Goal: Information Seeking & Learning: Learn about a topic

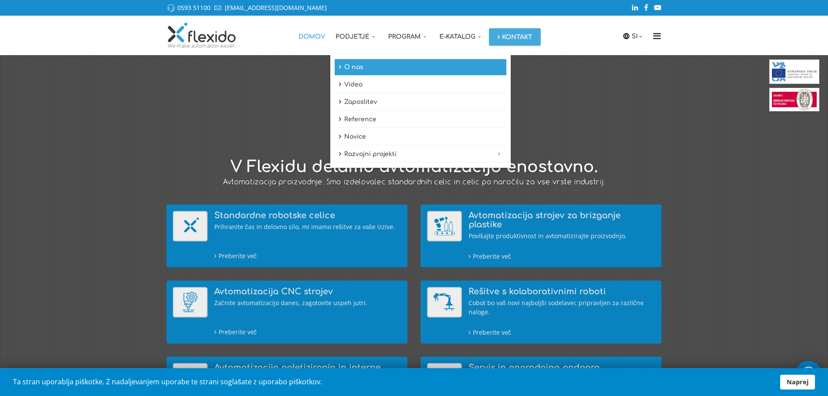
click at [358, 72] on link "O nas" at bounding box center [421, 67] width 172 height 17
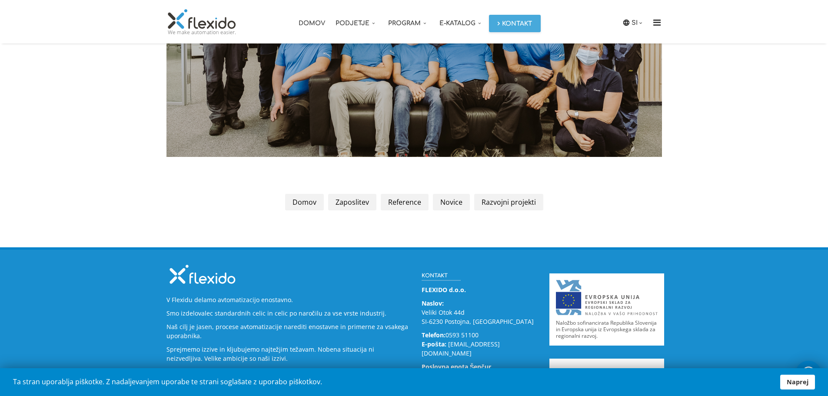
scroll to position [1220, 0]
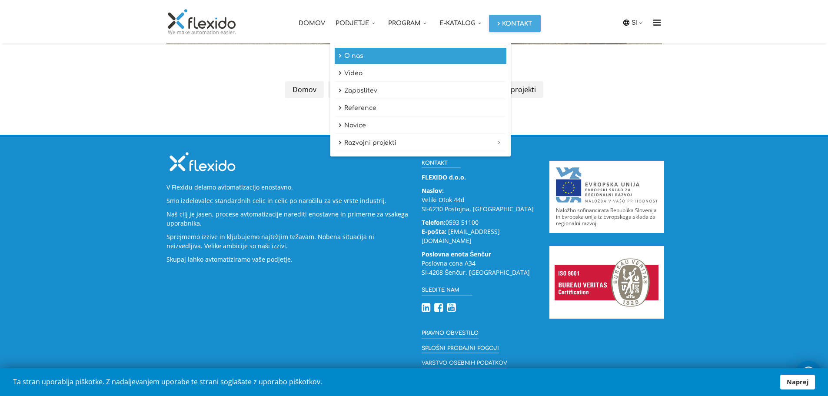
click at [339, 55] on link "O nas" at bounding box center [421, 56] width 172 height 17
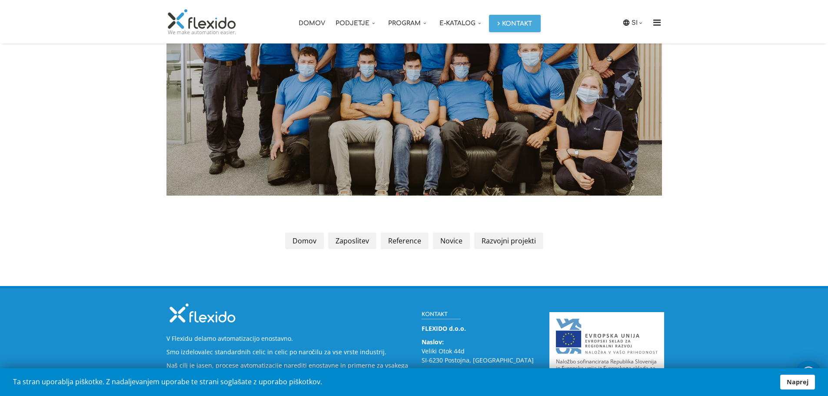
scroll to position [1220, 0]
